Goal: Information Seeking & Learning: Learn about a topic

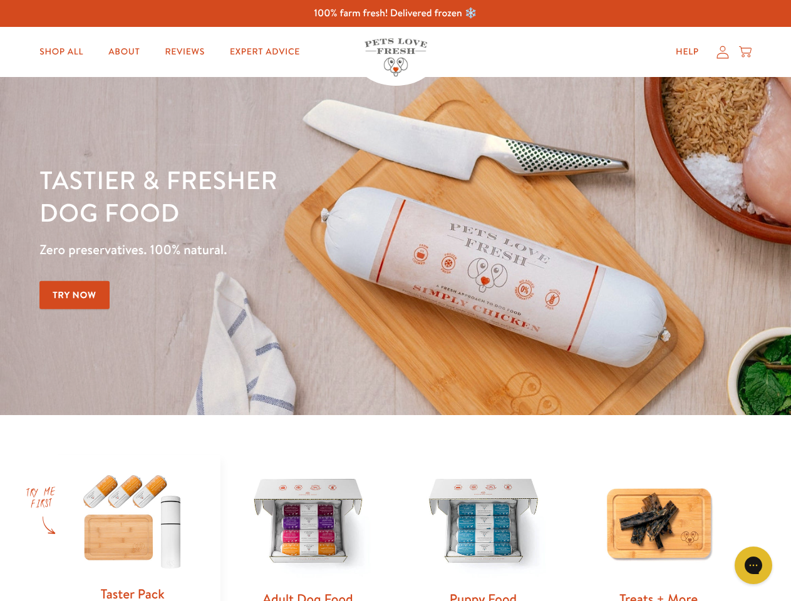
click at [395, 300] on div "Tastier & fresher dog food Zero preservatives. 100% natural. Try Now" at bounding box center [276, 245] width 474 height 165
click at [753, 565] on icon "Gorgias live chat" at bounding box center [753, 565] width 12 height 12
